Goal: Task Accomplishment & Management: Complete application form

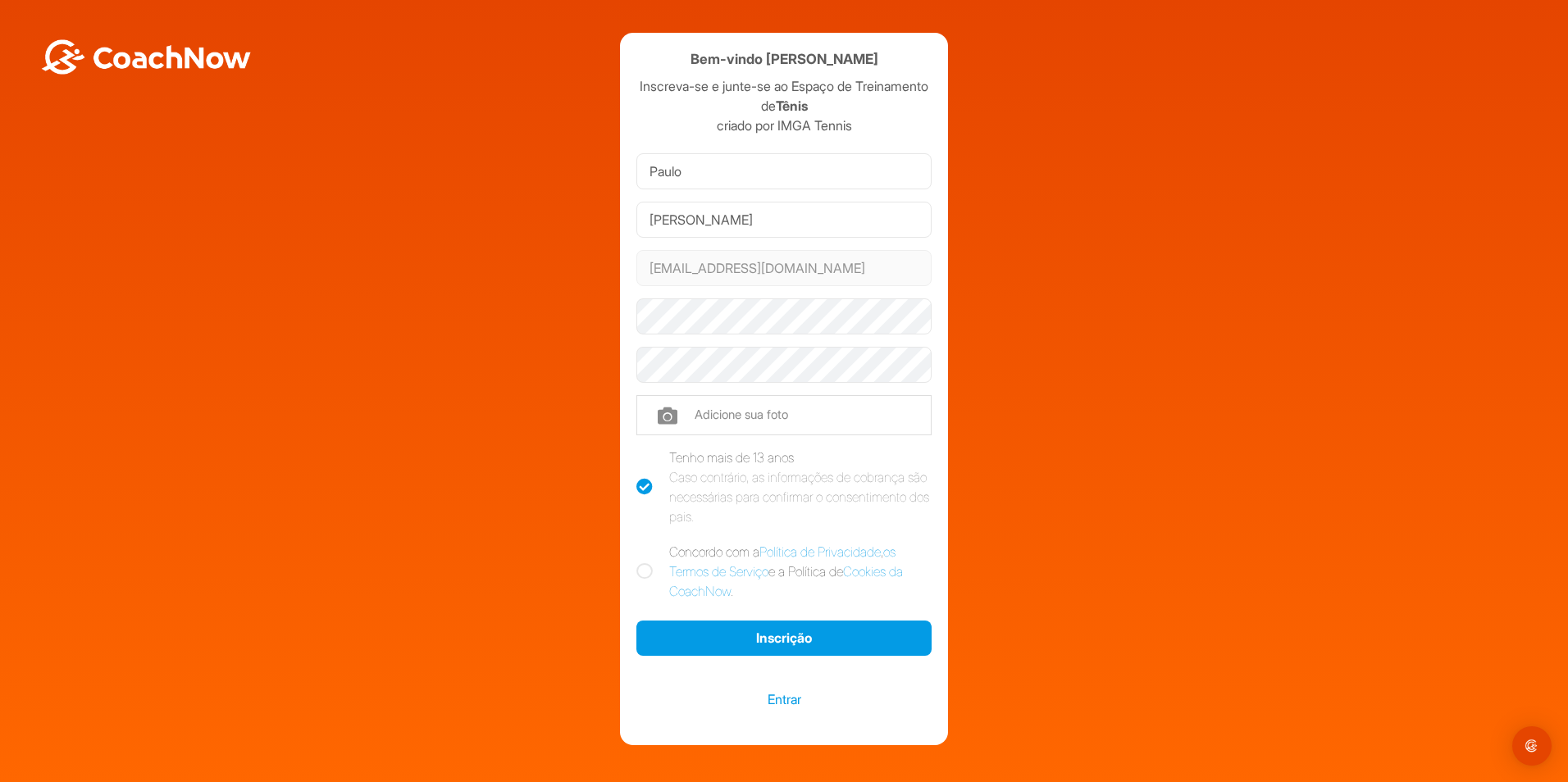
click at [637, 577] on icon at bounding box center [645, 572] width 16 height 16
click at [637, 552] on input "Concordo com a Política de Privacidade , os Termos de Serviço e a Política de C…" at bounding box center [642, 548] width 11 height 11
checkbox input "true"
click at [663, 419] on input "file" at bounding box center [784, 415] width 295 height 39
click at [749, 420] on input "file" at bounding box center [784, 415] width 295 height 39
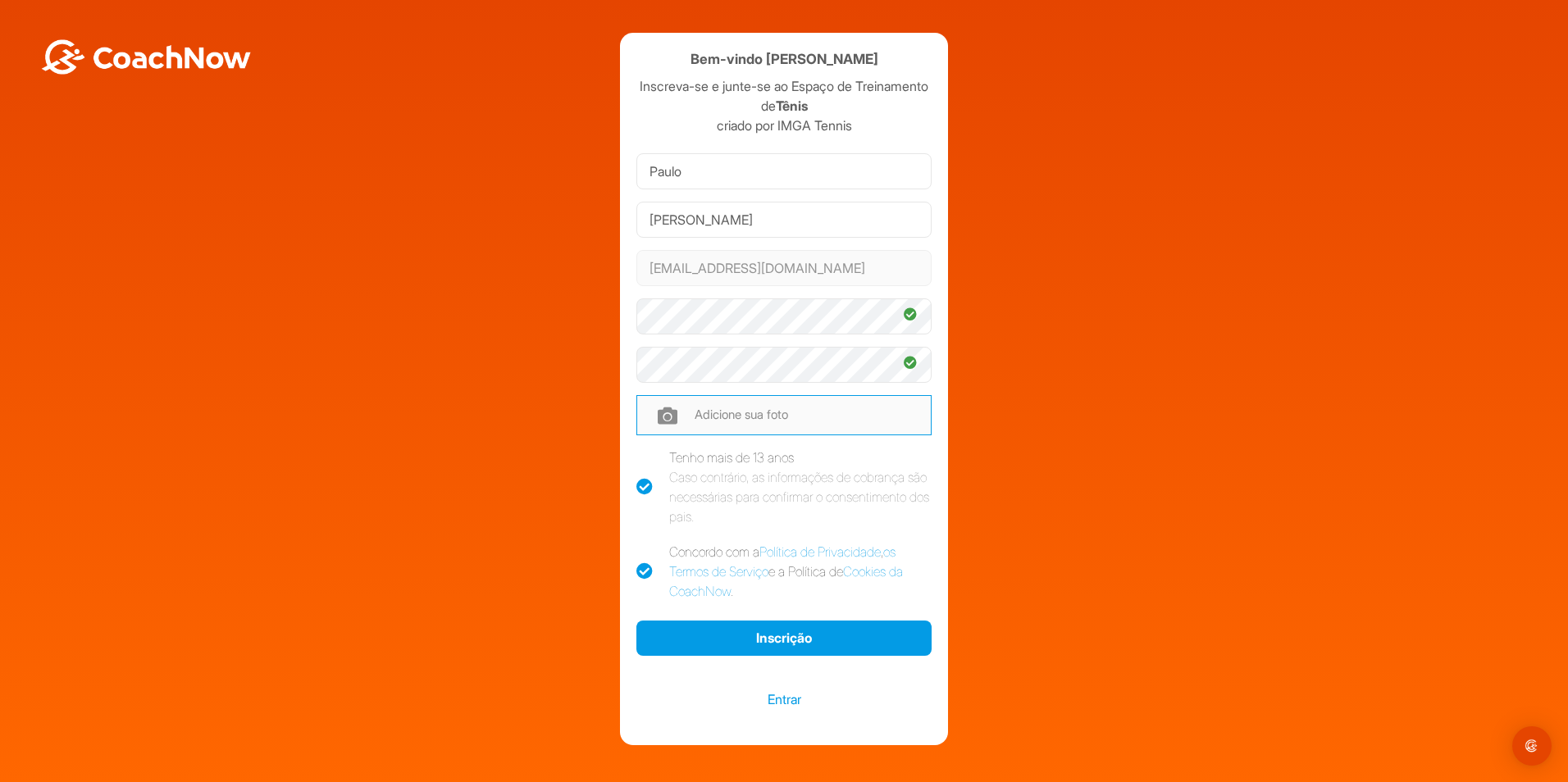
click at [664, 413] on input "file" at bounding box center [784, 415] width 295 height 39
type input "C:\fakepath\phc foto.jpg"
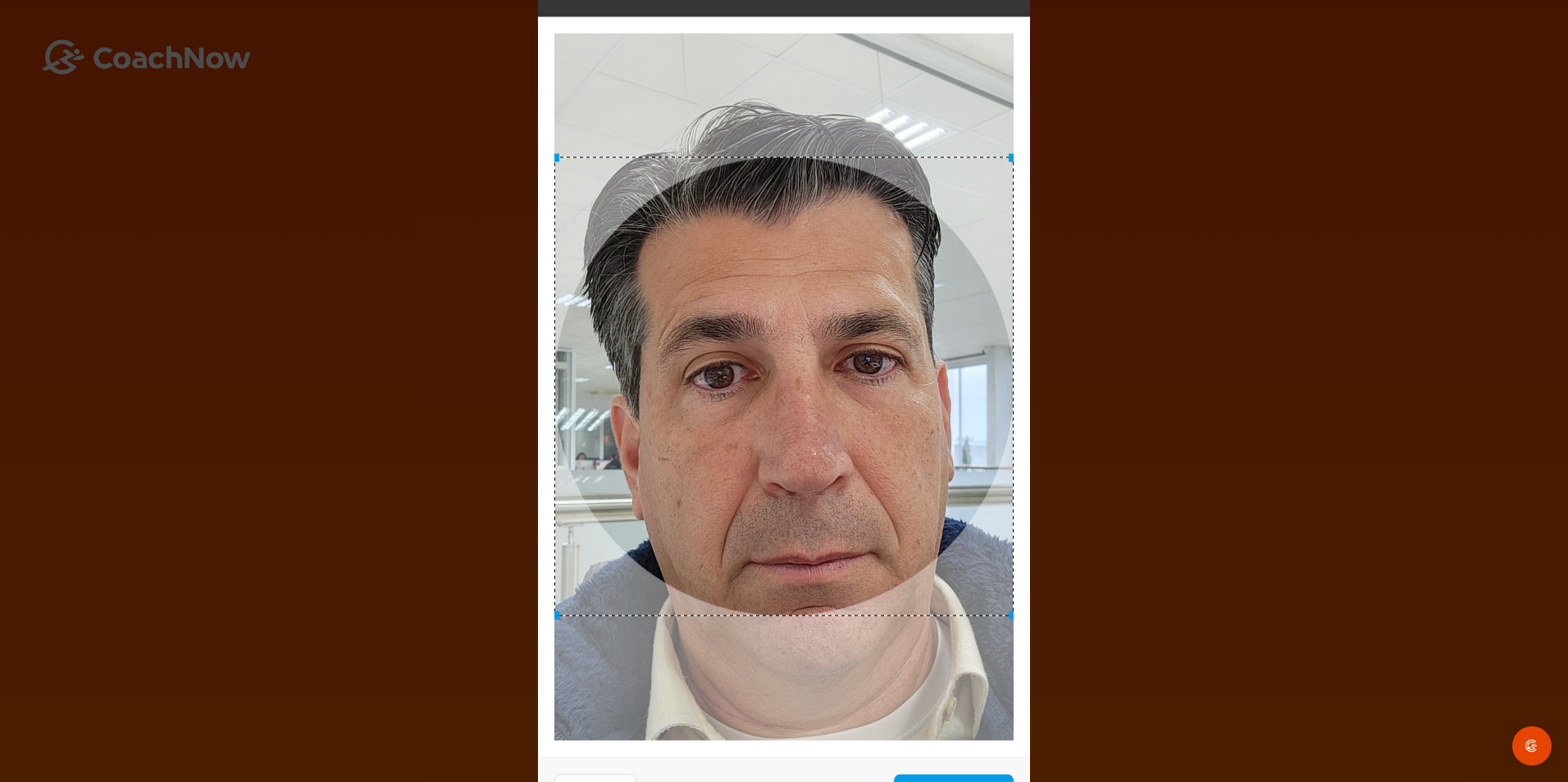
drag, startPoint x: 734, startPoint y: 410, endPoint x: 746, endPoint y: 409, distance: 12.0
click at [746, 409] on div at bounding box center [784, 386] width 459 height 459
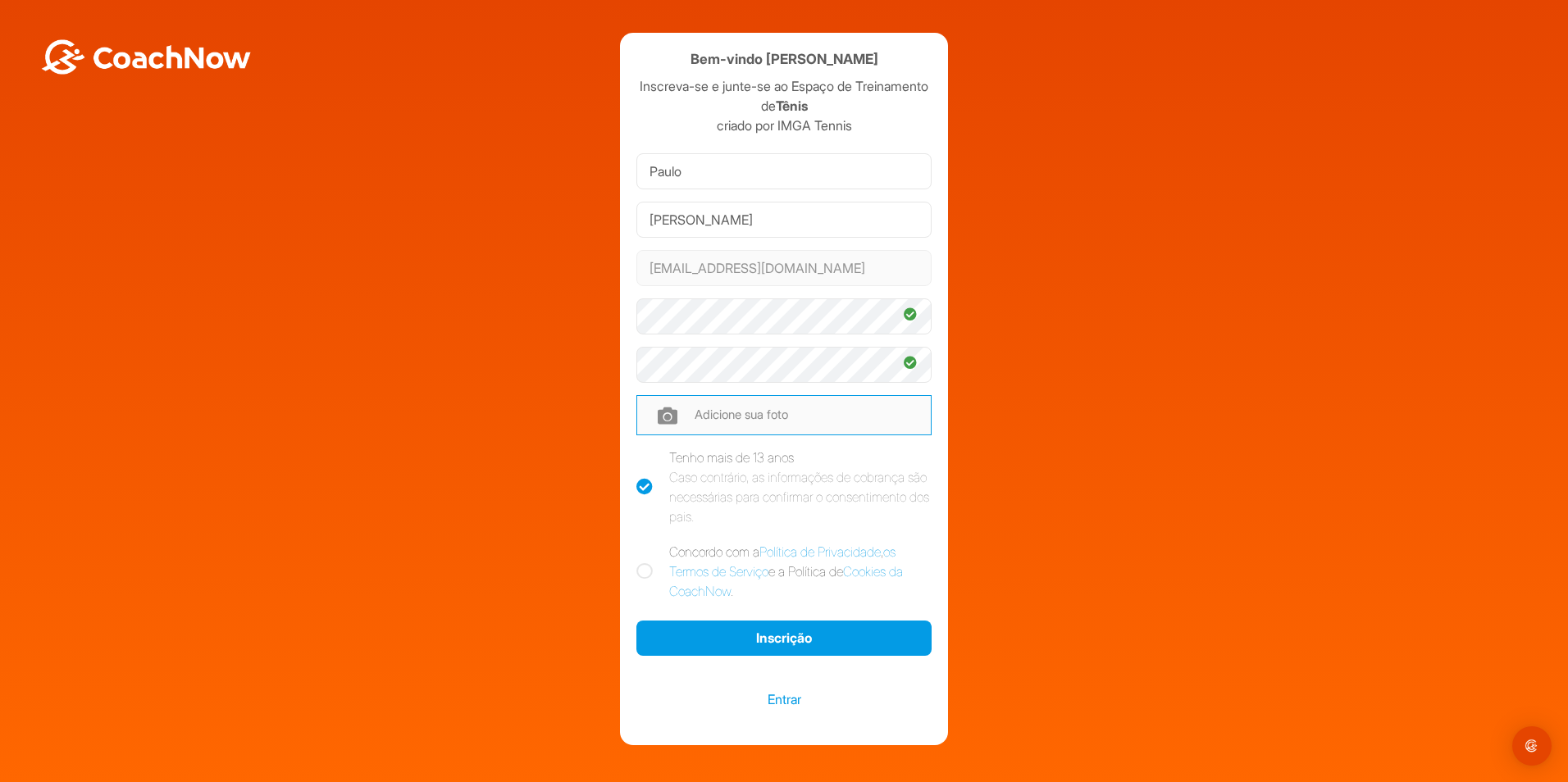
click at [665, 419] on input "file" at bounding box center [784, 415] width 295 height 39
click at [662, 419] on input "file" at bounding box center [784, 415] width 295 height 39
type input "C:\fakepath\phc 22.jpg"
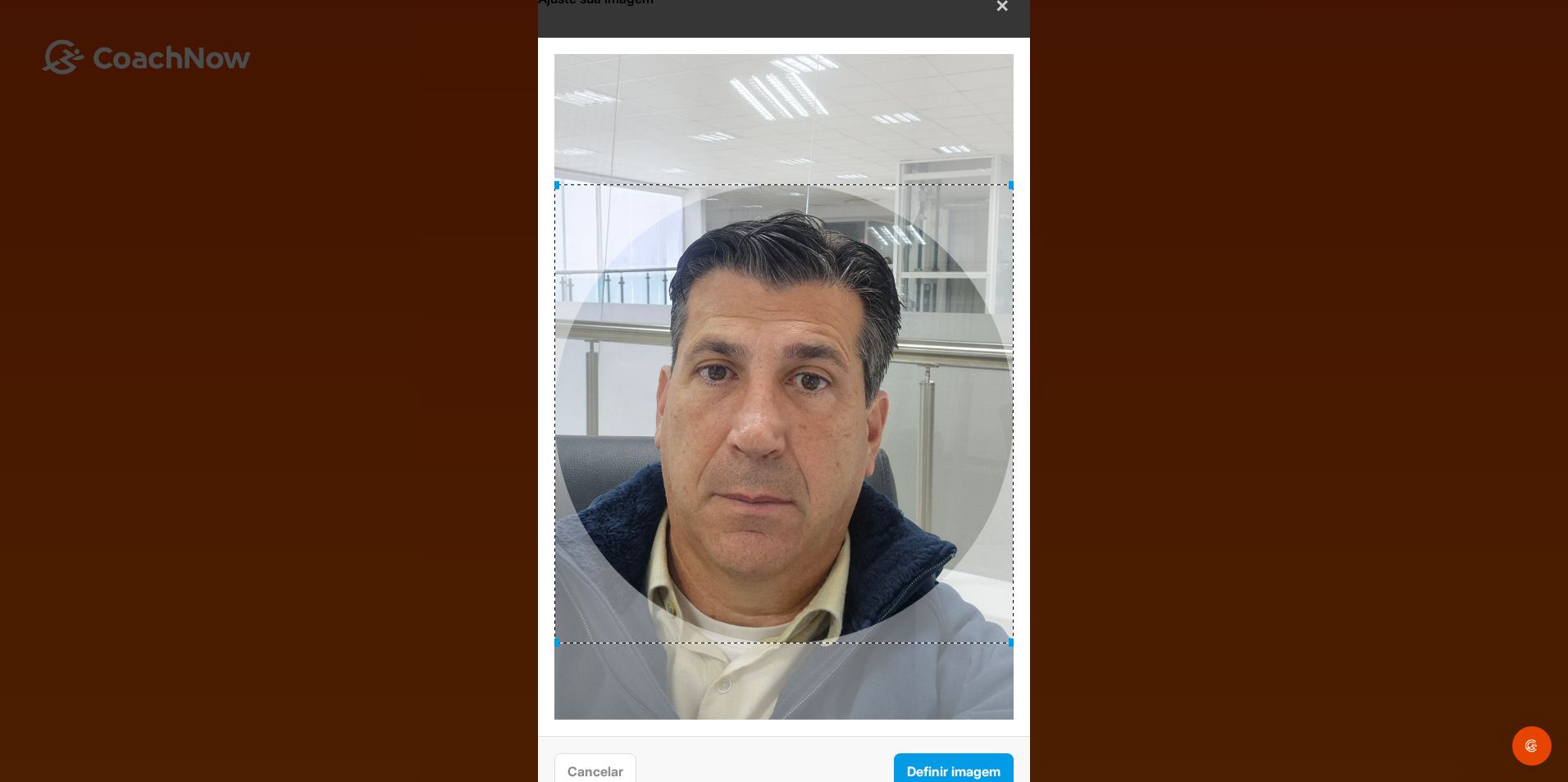
drag, startPoint x: 654, startPoint y: 361, endPoint x: 639, endPoint y: 388, distance: 30.9
click at [639, 388] on div at bounding box center [784, 414] width 459 height 459
click at [963, 776] on button "Definir imagem" at bounding box center [954, 771] width 120 height 35
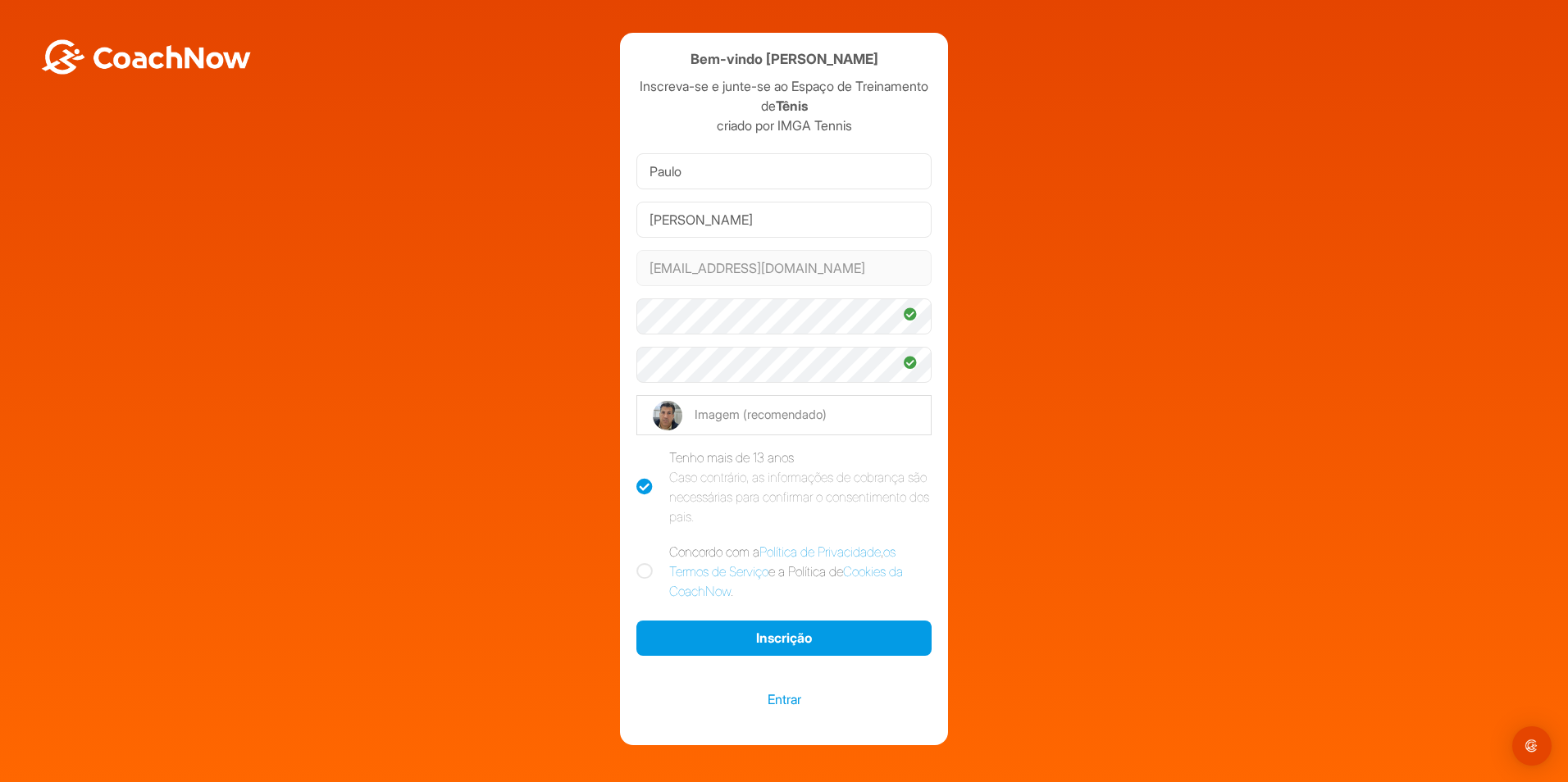
click at [642, 572] on icon at bounding box center [645, 572] width 16 height 16
click at [642, 552] on input "Concordo com a Política de Privacidade , os Termos de Serviço e a Política de C…" at bounding box center [642, 548] width 11 height 11
checkbox input "true"
click at [783, 643] on button "Inscrição" at bounding box center [784, 638] width 295 height 35
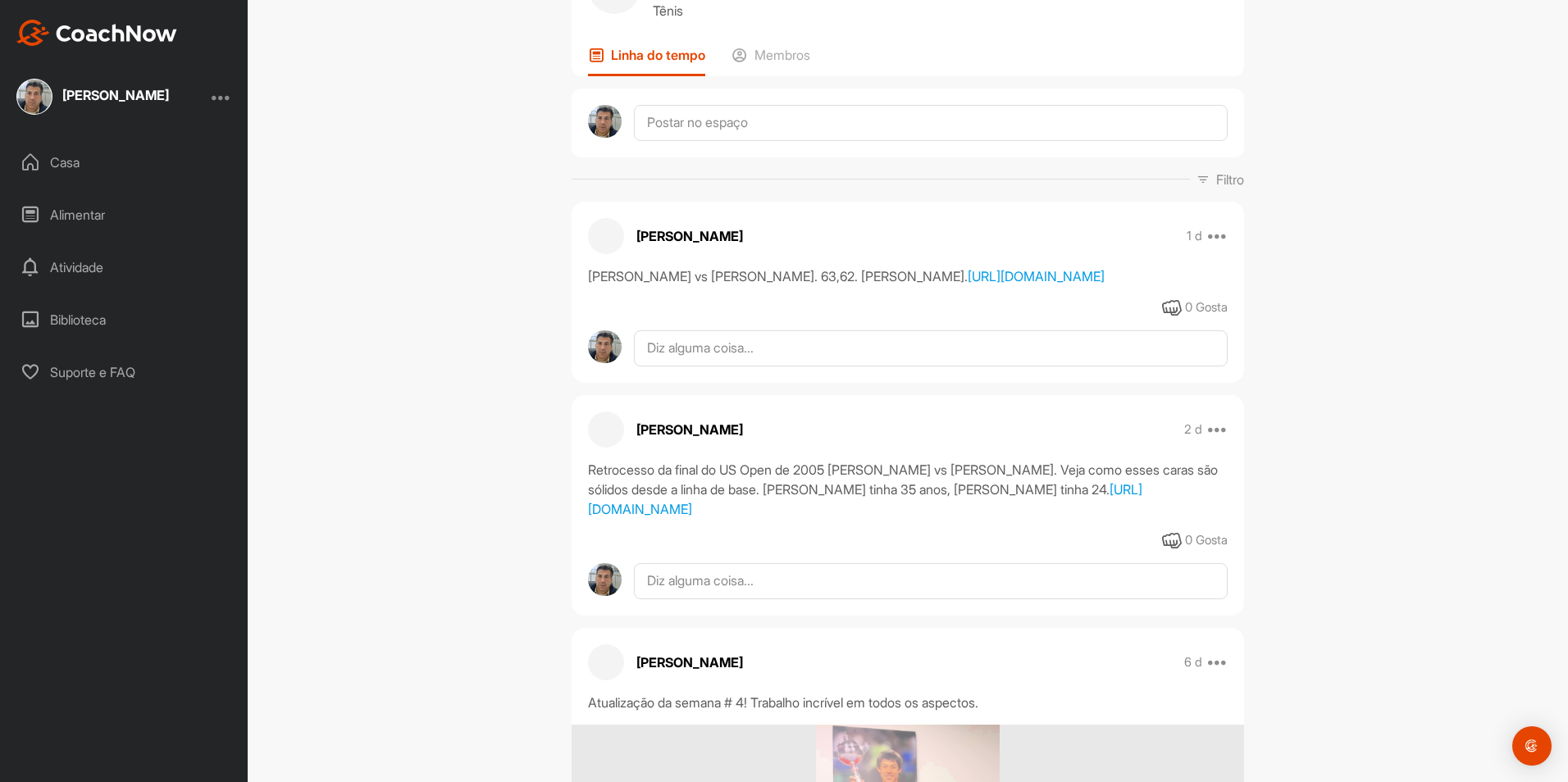
scroll to position [82, 0]
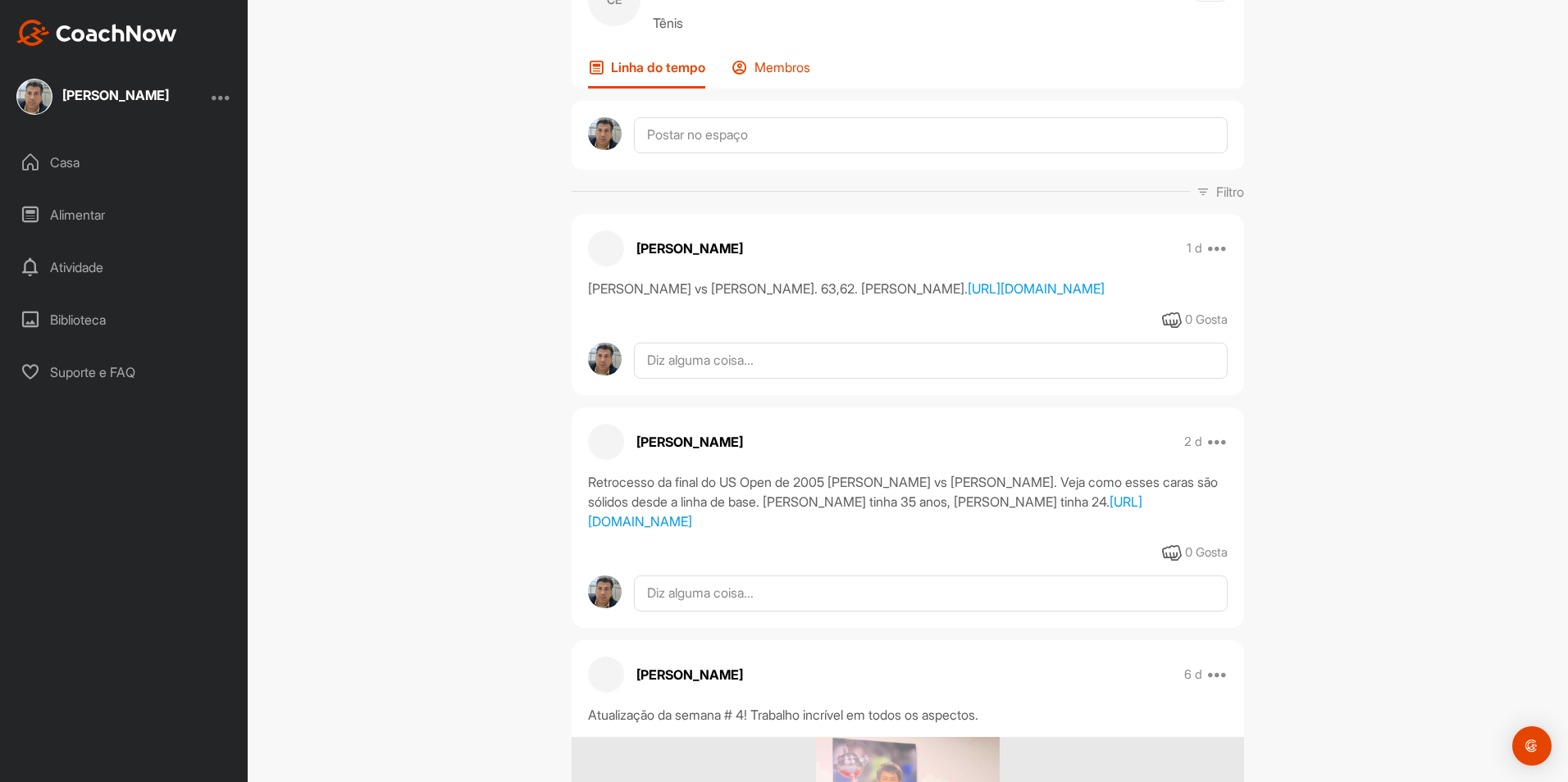
click at [779, 75] on p "Membros" at bounding box center [782, 67] width 55 height 16
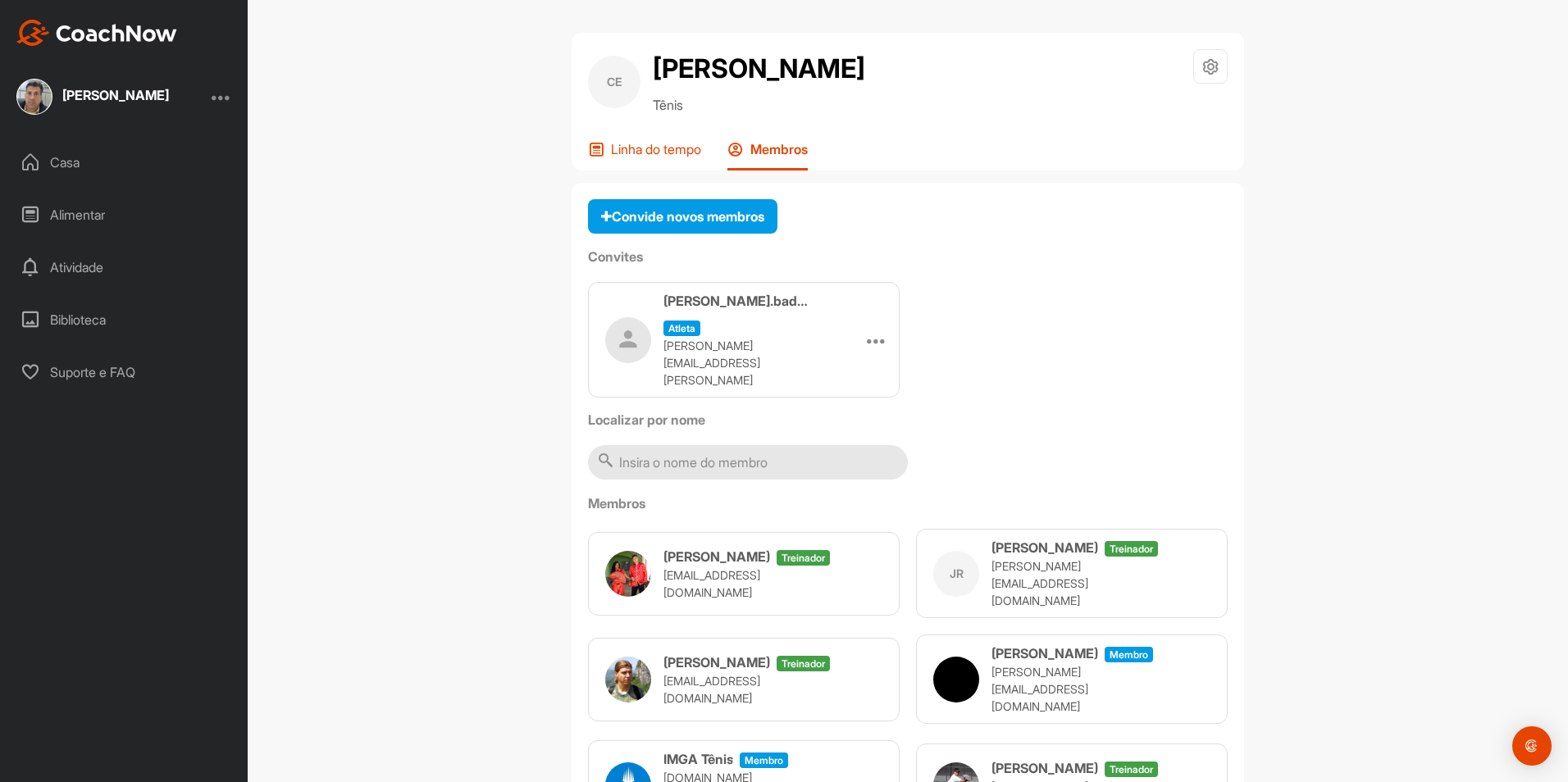
click at [656, 158] on p "Linha do tempo" at bounding box center [655, 149] width 90 height 16
